Goal: Task Accomplishment & Management: Use online tool/utility

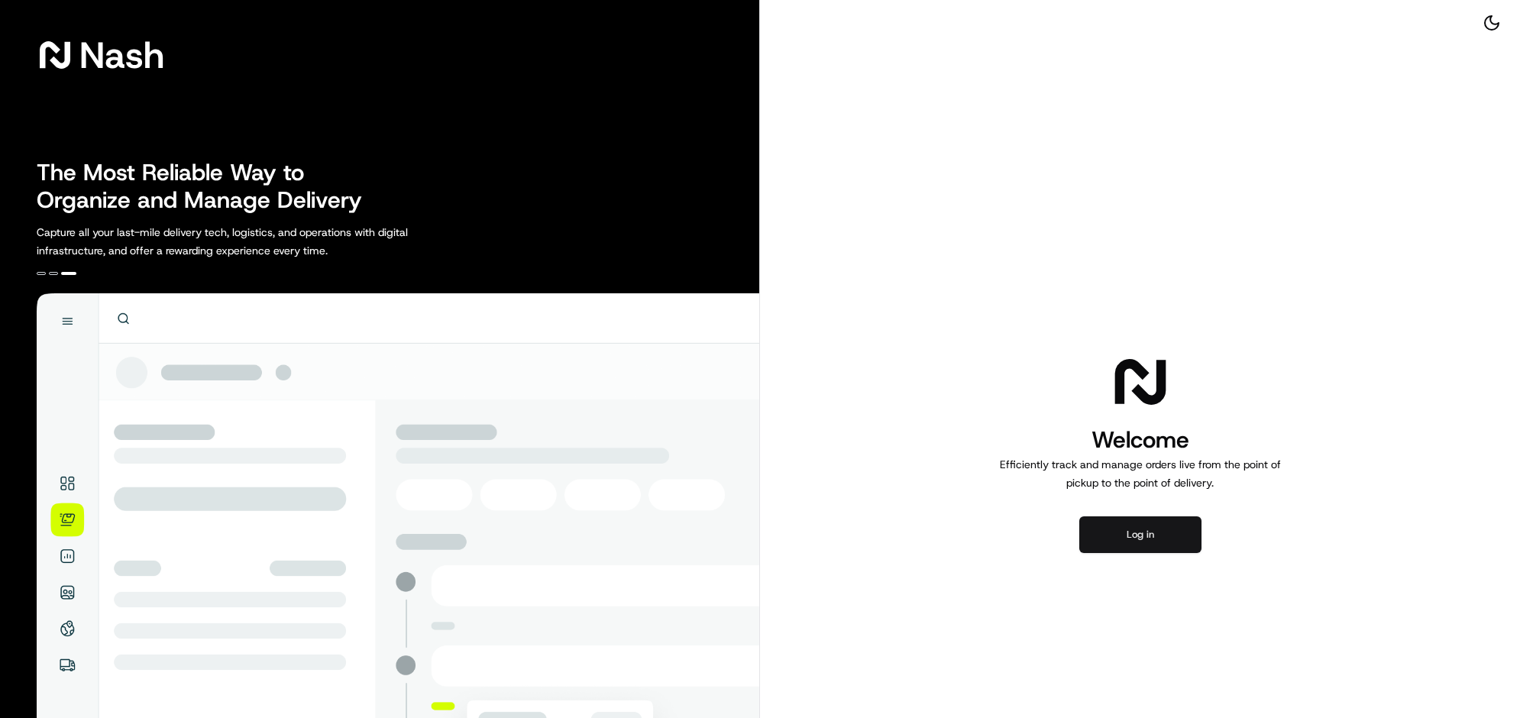
click at [1142, 553] on button "Log in" at bounding box center [1140, 534] width 122 height 37
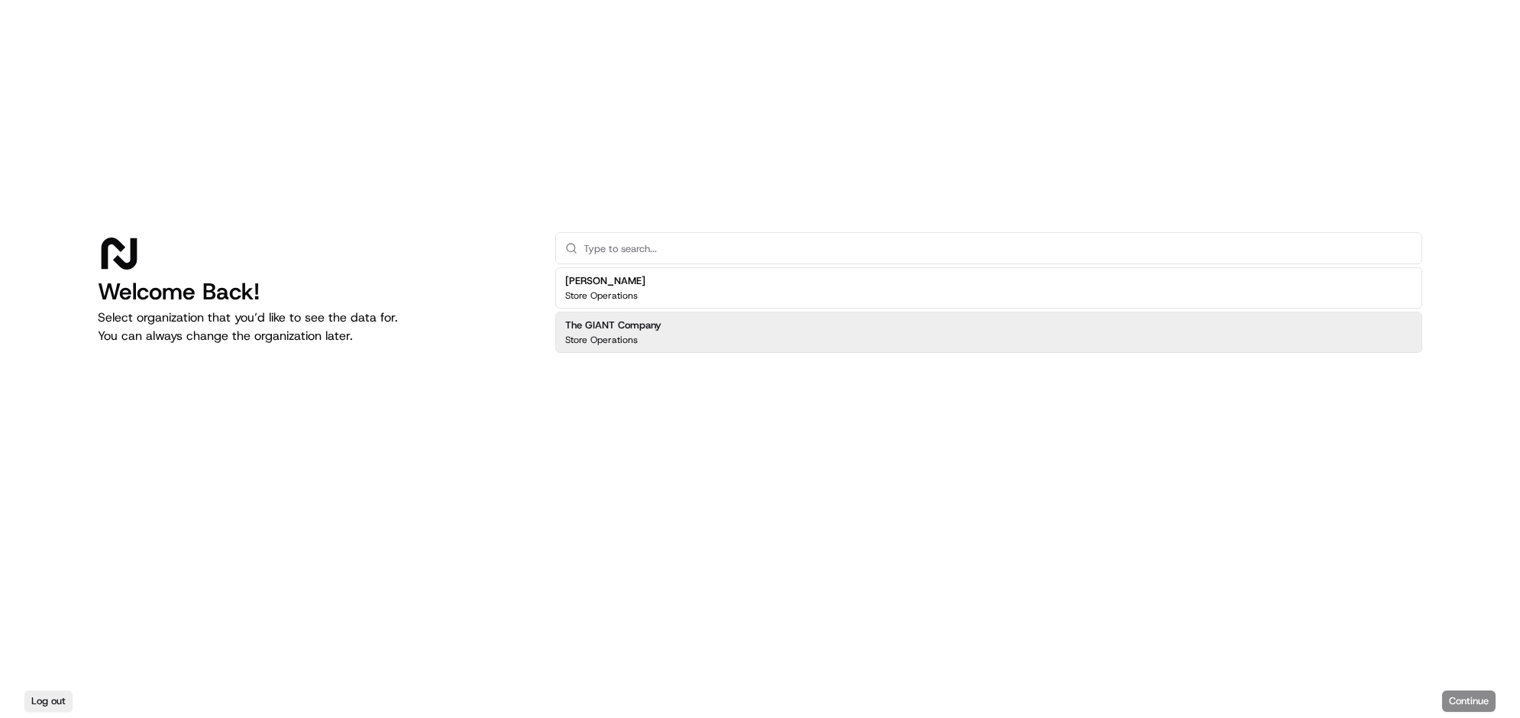
click at [761, 315] on div "The GIANT Company Store Operations" at bounding box center [988, 332] width 867 height 41
click at [1449, 691] on button "Continue" at bounding box center [1468, 700] width 53 height 21
